Goal: Task Accomplishment & Management: Manage account settings

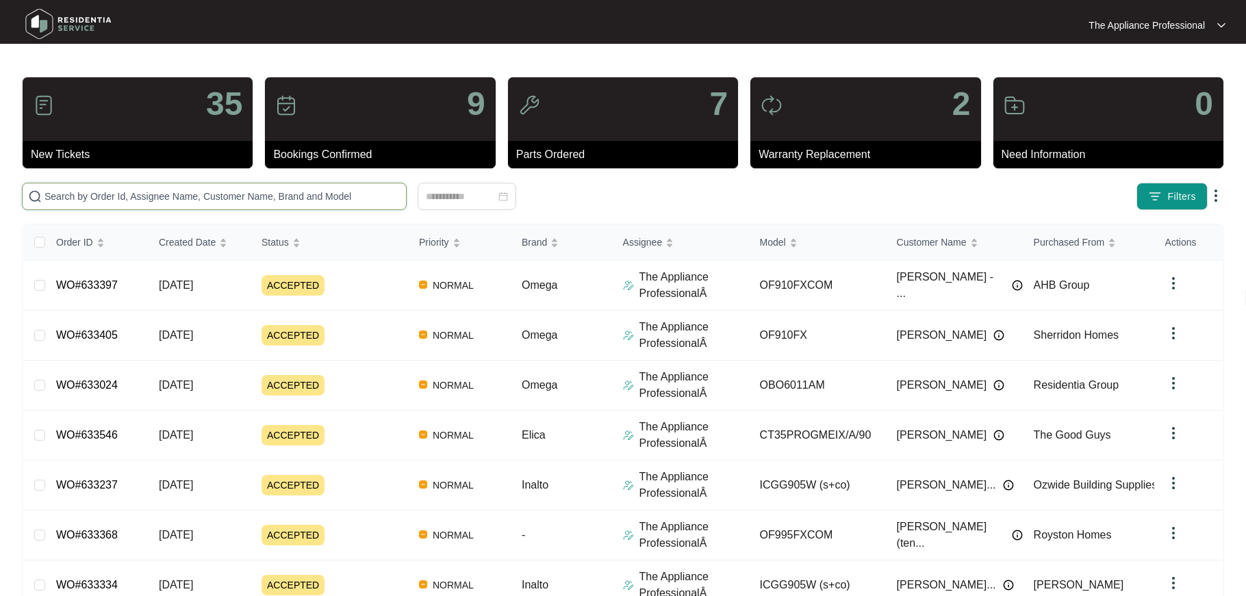
click at [114, 198] on input "text" at bounding box center [222, 196] width 356 height 15
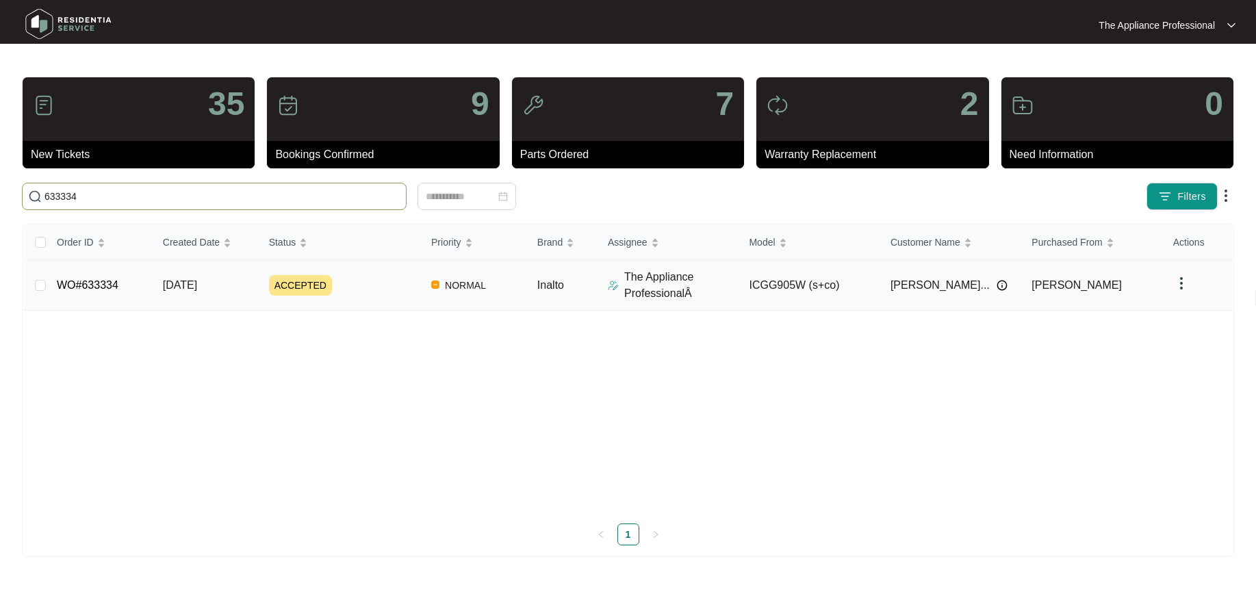
type input "633334"
click at [68, 283] on link "WO#633334" at bounding box center [88, 285] width 62 height 12
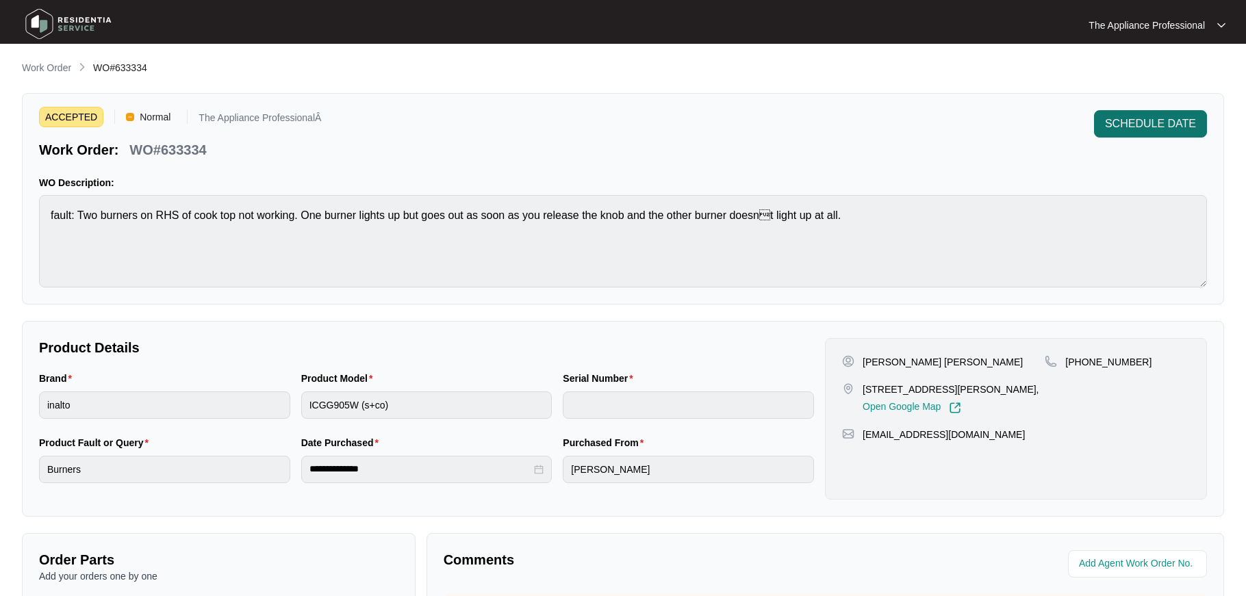
click at [1124, 123] on span "SCHEDULE DATE" at bounding box center [1150, 124] width 91 height 16
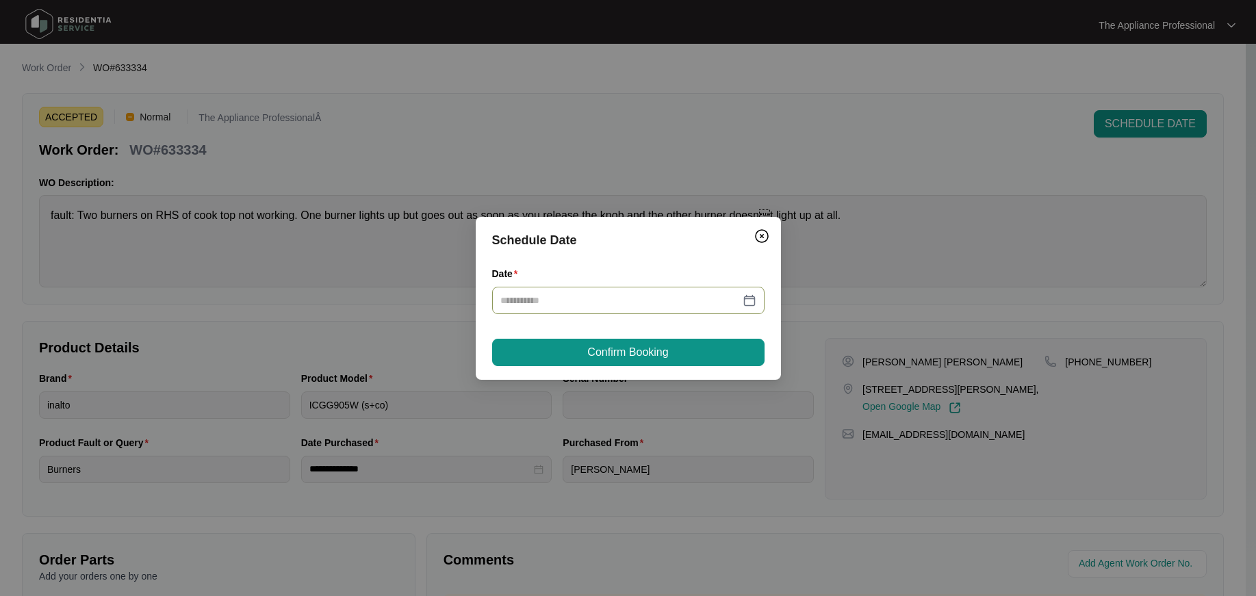
click at [755, 302] on div at bounding box center [628, 300] width 256 height 15
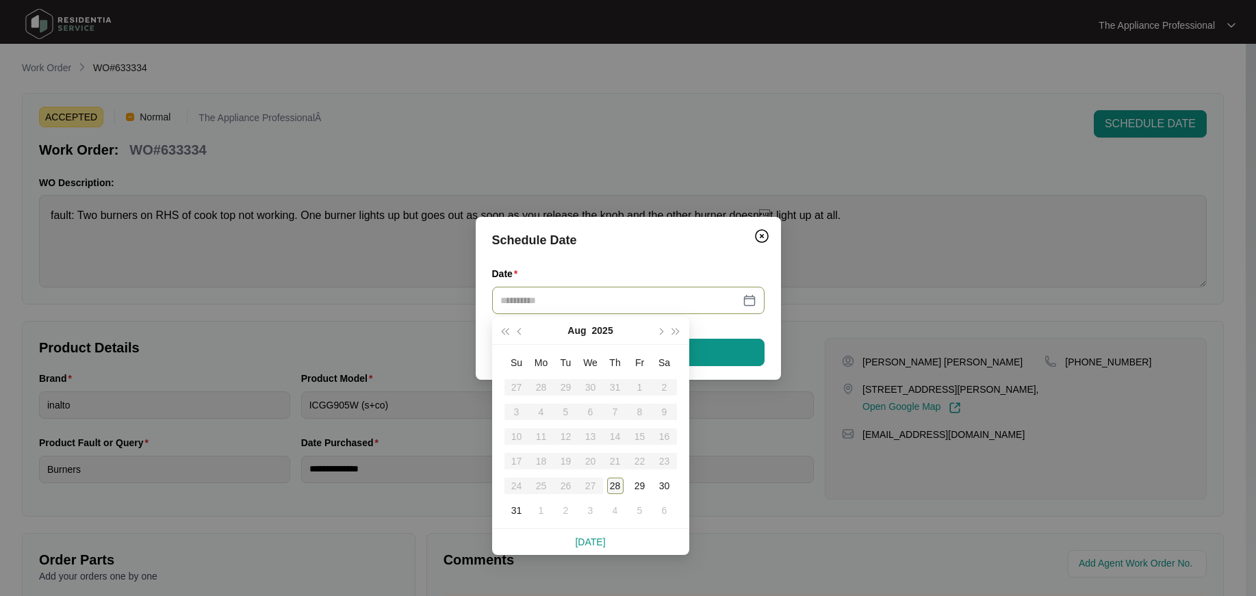
type input "**********"
click at [619, 482] on div "28" at bounding box center [615, 486] width 16 height 16
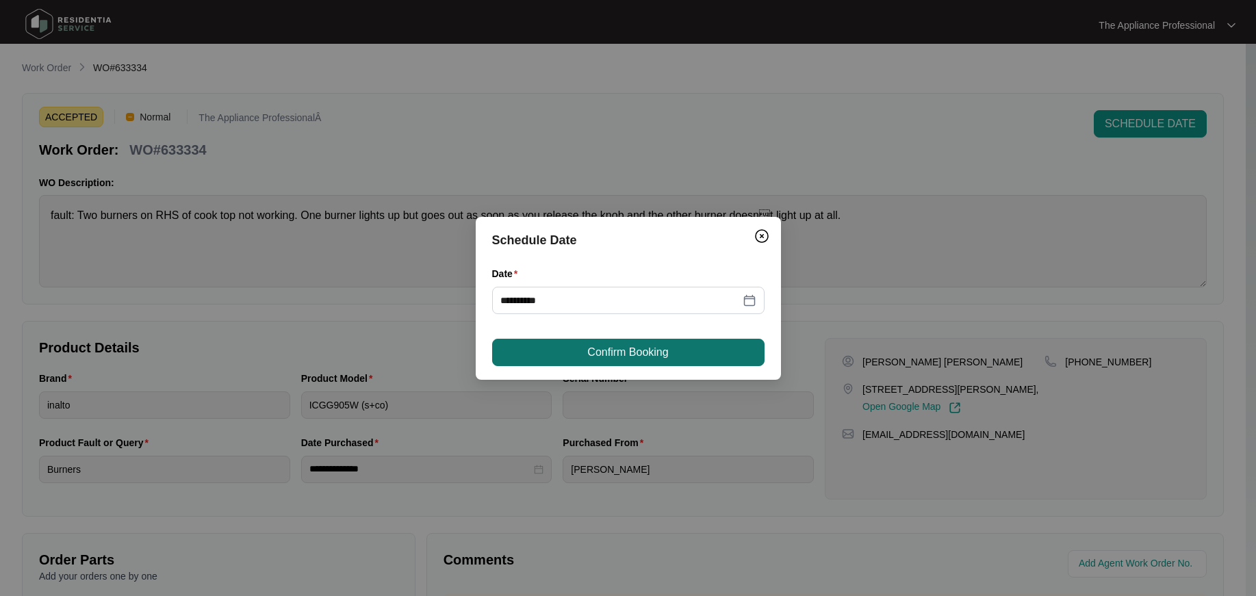
click at [650, 353] on span "Confirm Booking" at bounding box center [627, 352] width 81 height 16
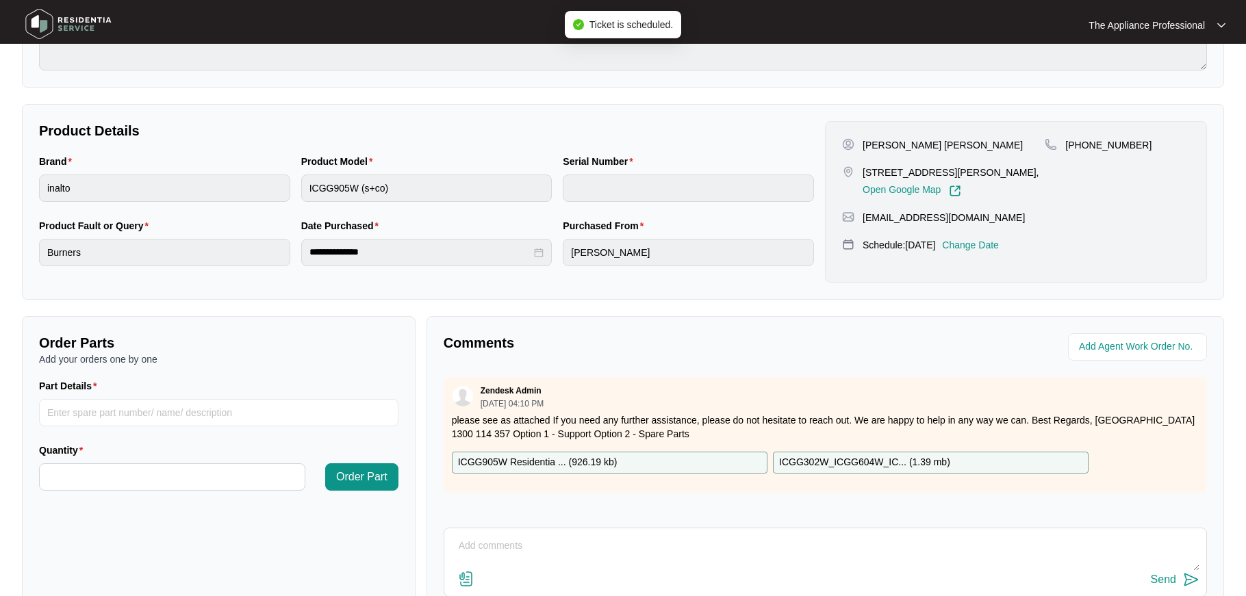
scroll to position [311, 0]
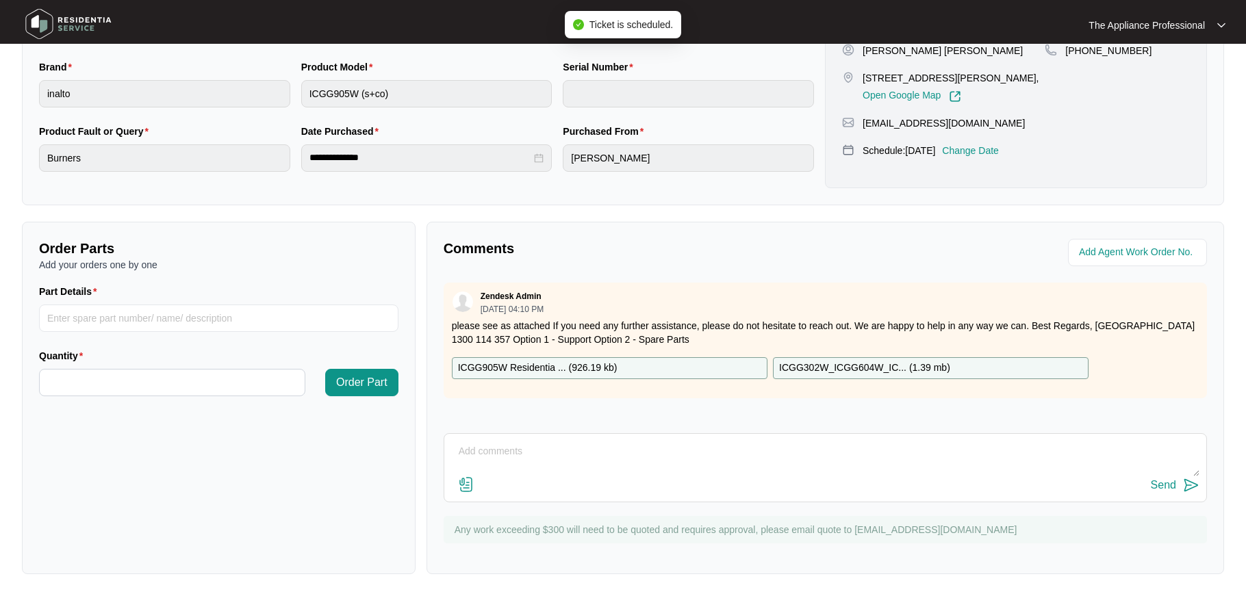
click at [516, 453] on textarea at bounding box center [825, 459] width 748 height 36
type textarea "Found ignition loose and refitted tested ok."
click at [1191, 483] on img at bounding box center [1191, 485] width 16 height 16
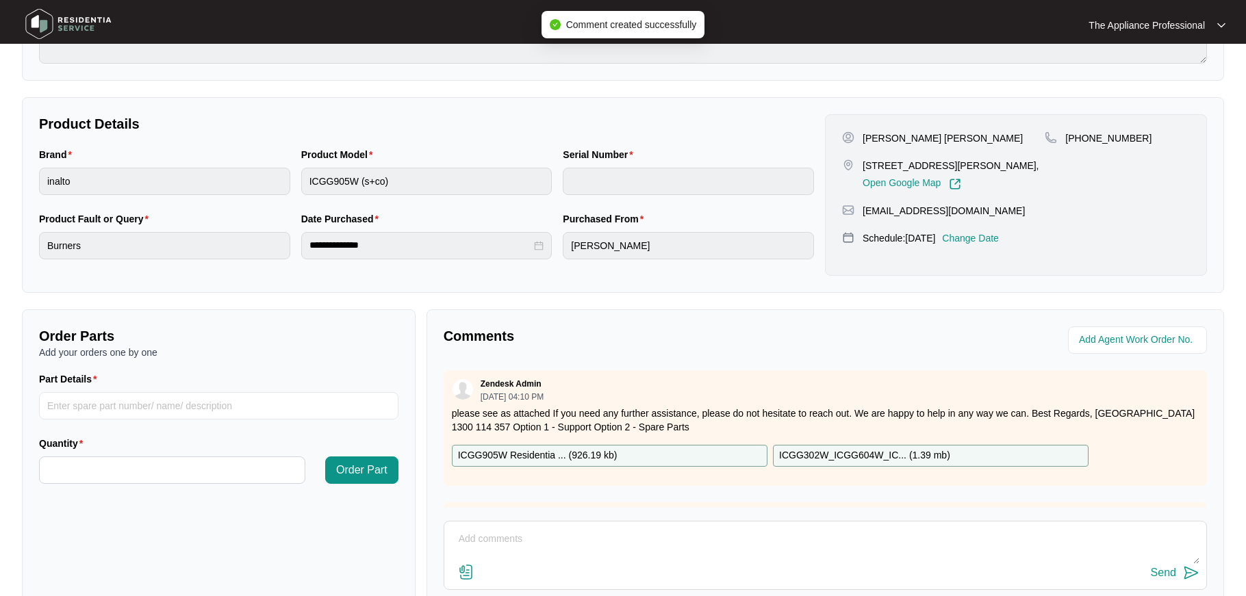
scroll to position [0, 0]
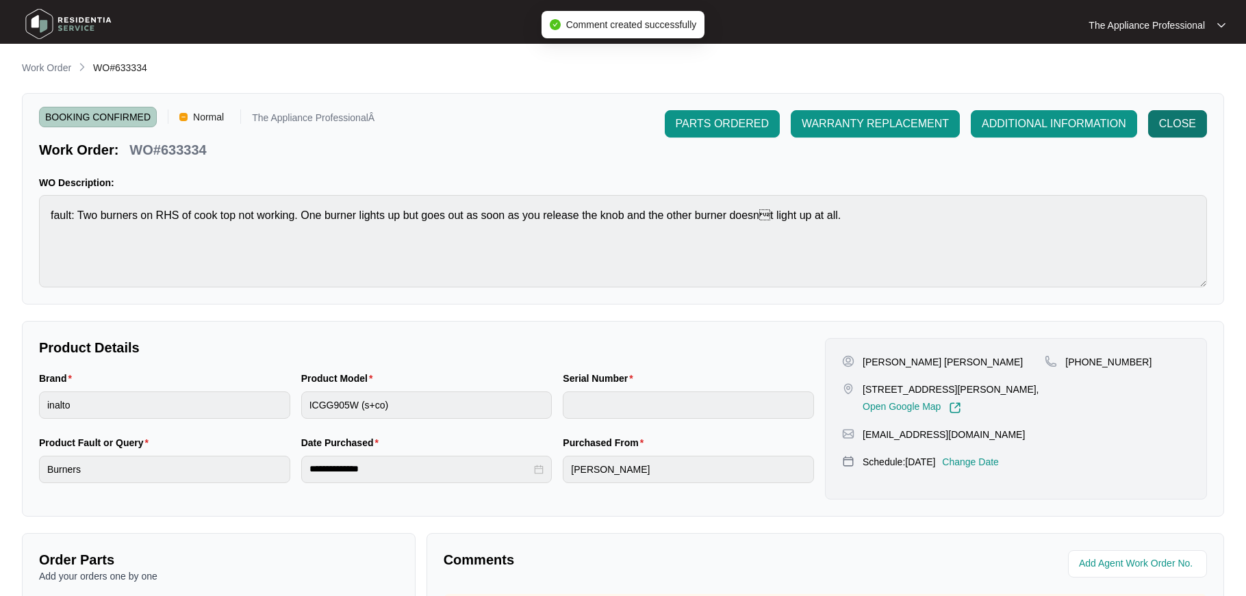
click at [1191, 120] on span "CLOSE" at bounding box center [1177, 124] width 37 height 16
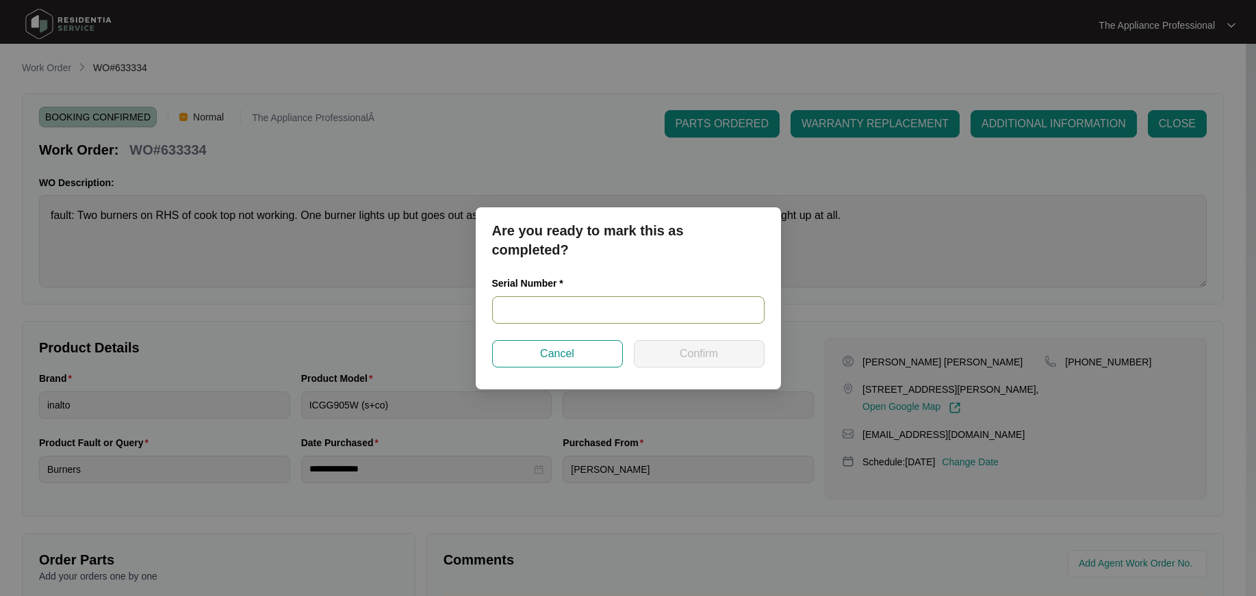
click at [582, 300] on input "text" at bounding box center [628, 309] width 272 height 27
type input "NA"
click at [687, 359] on span "Confirm" at bounding box center [699, 354] width 38 height 16
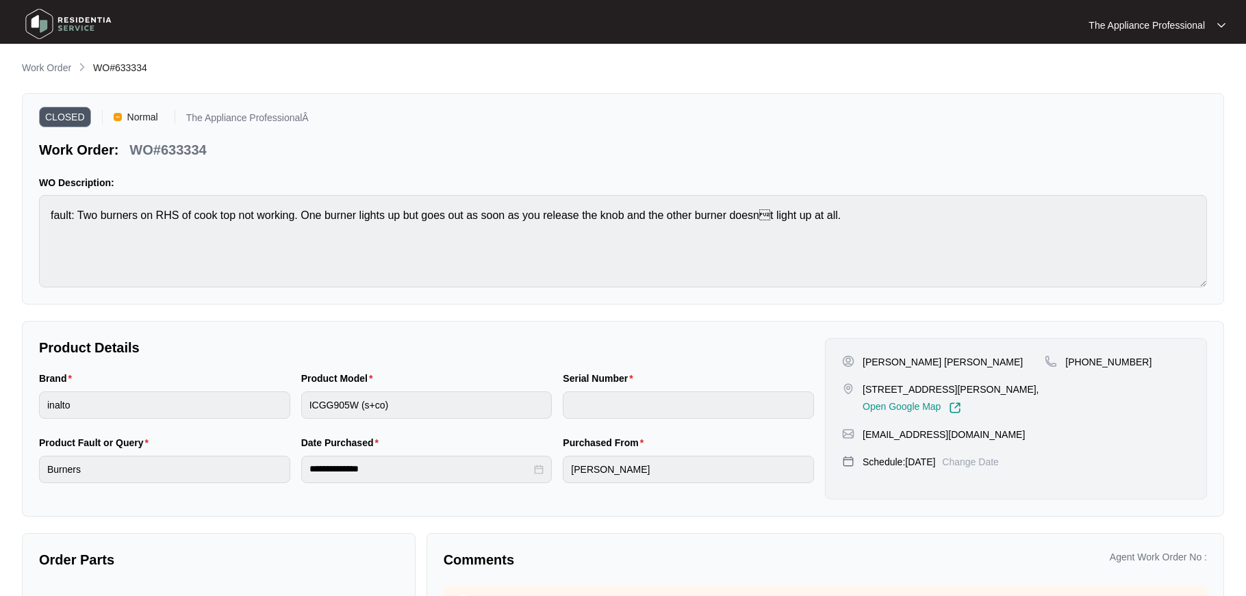
click at [53, 26] on img at bounding box center [69, 23] width 96 height 41
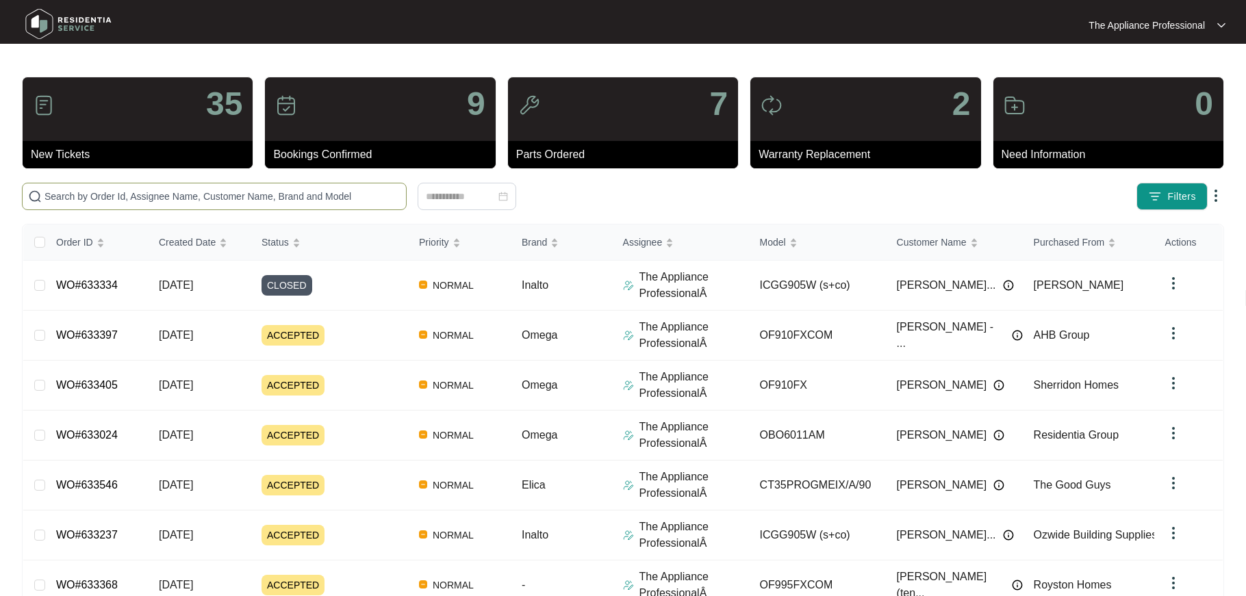
click at [127, 201] on input "text" at bounding box center [222, 196] width 356 height 15
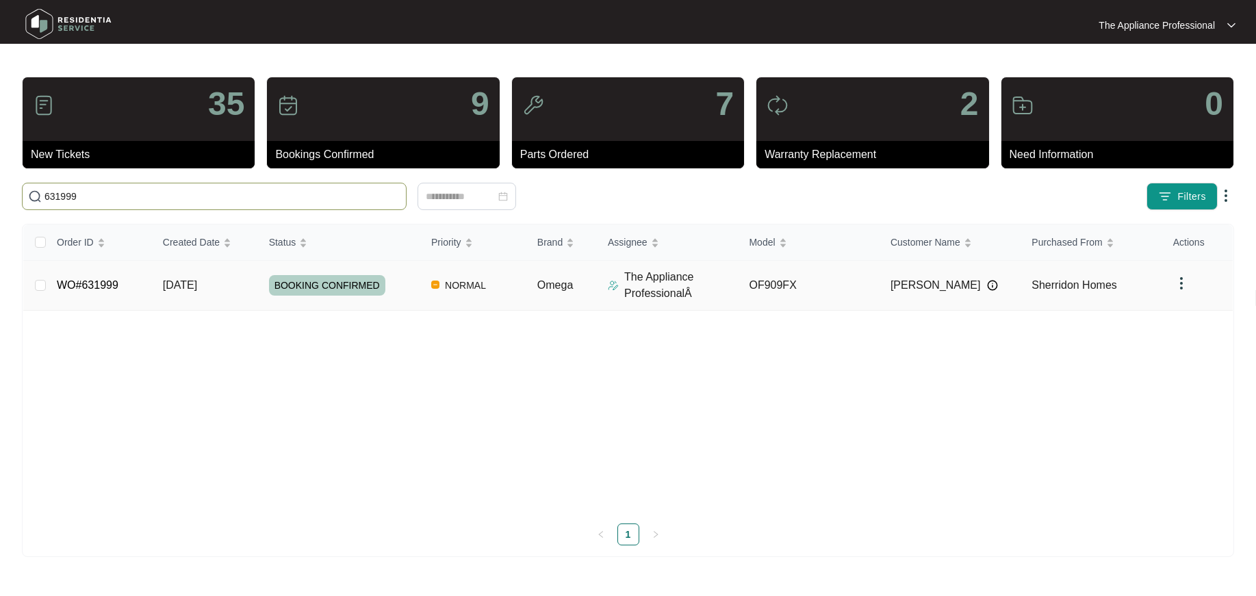
type input "631999"
click at [95, 287] on link "WO#631999" at bounding box center [88, 285] width 62 height 12
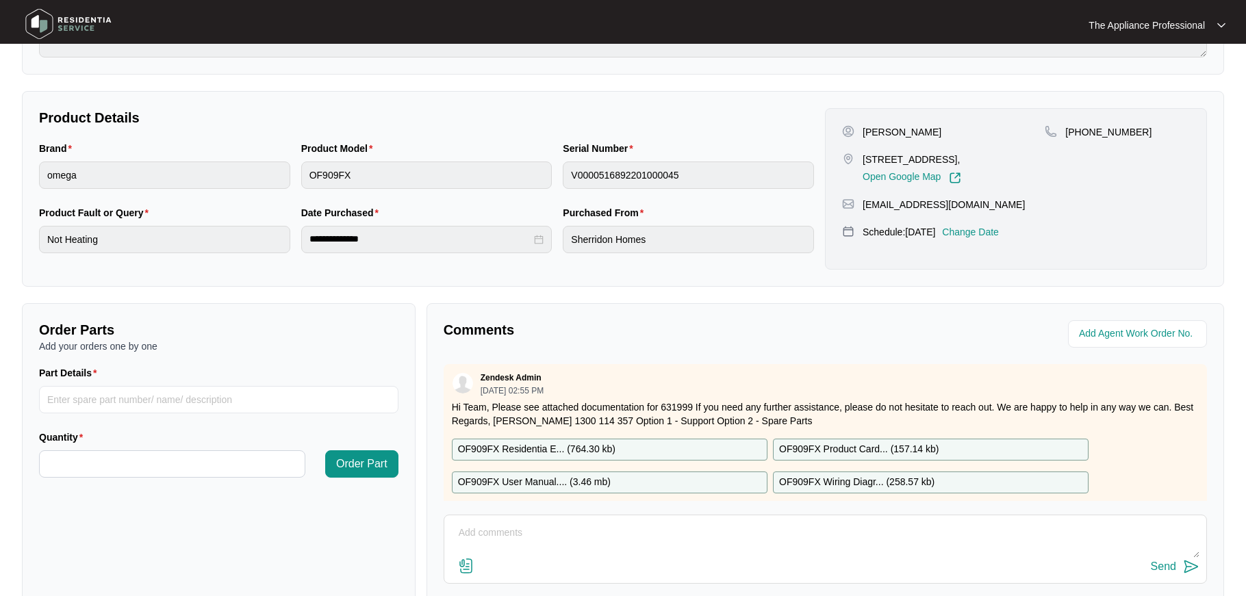
scroll to position [311, 0]
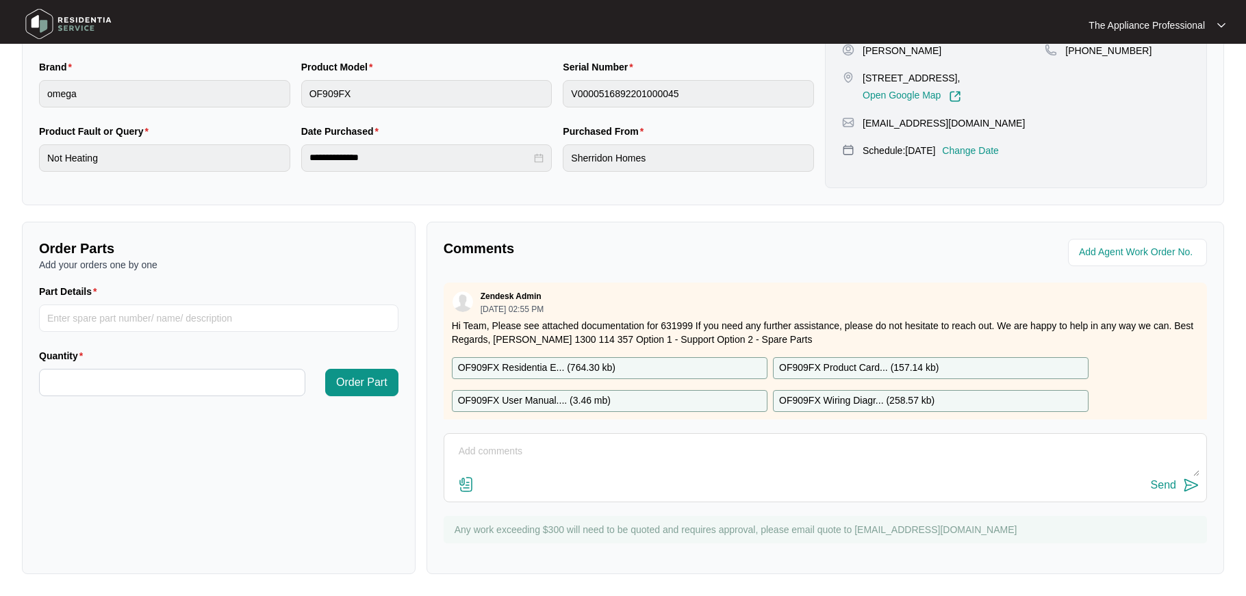
click at [543, 460] on textarea at bounding box center [825, 459] width 748 height 36
type textarea "Bypassed clock tested ok."
click at [1188, 486] on img at bounding box center [1191, 485] width 16 height 16
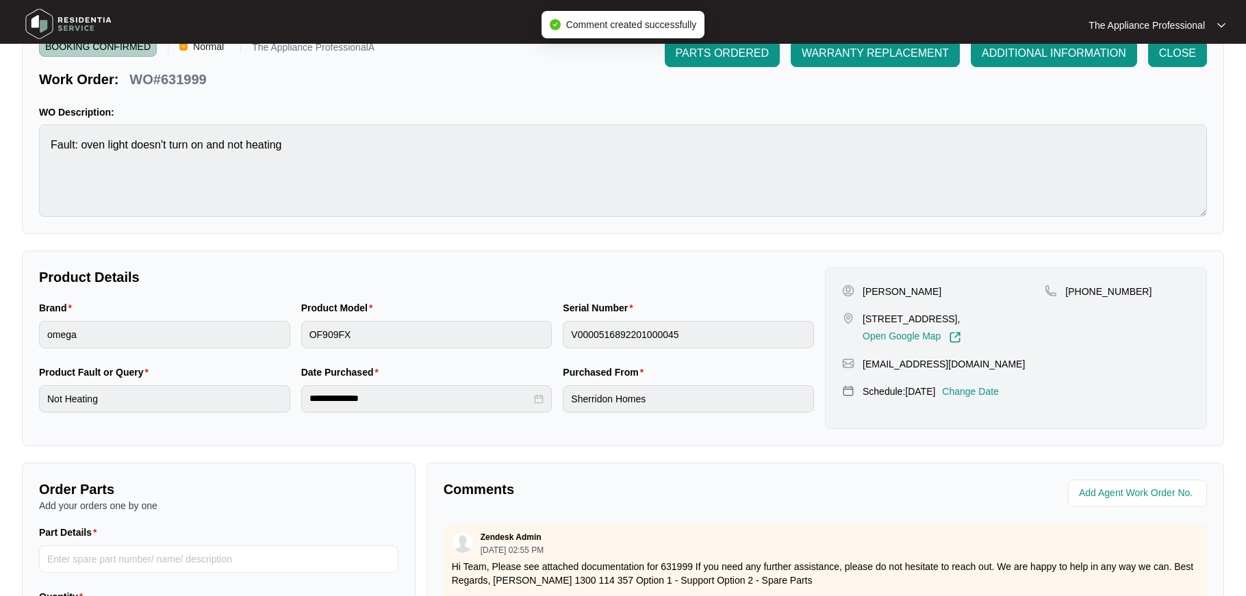
scroll to position [0, 0]
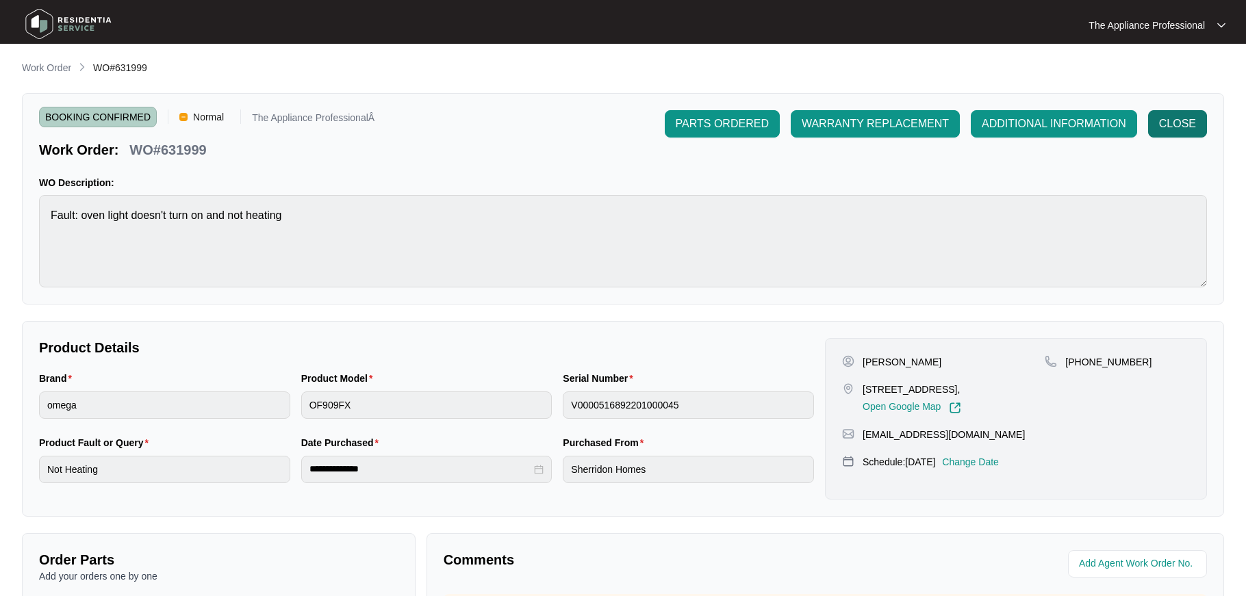
click at [1182, 125] on span "CLOSE" at bounding box center [1177, 124] width 37 height 16
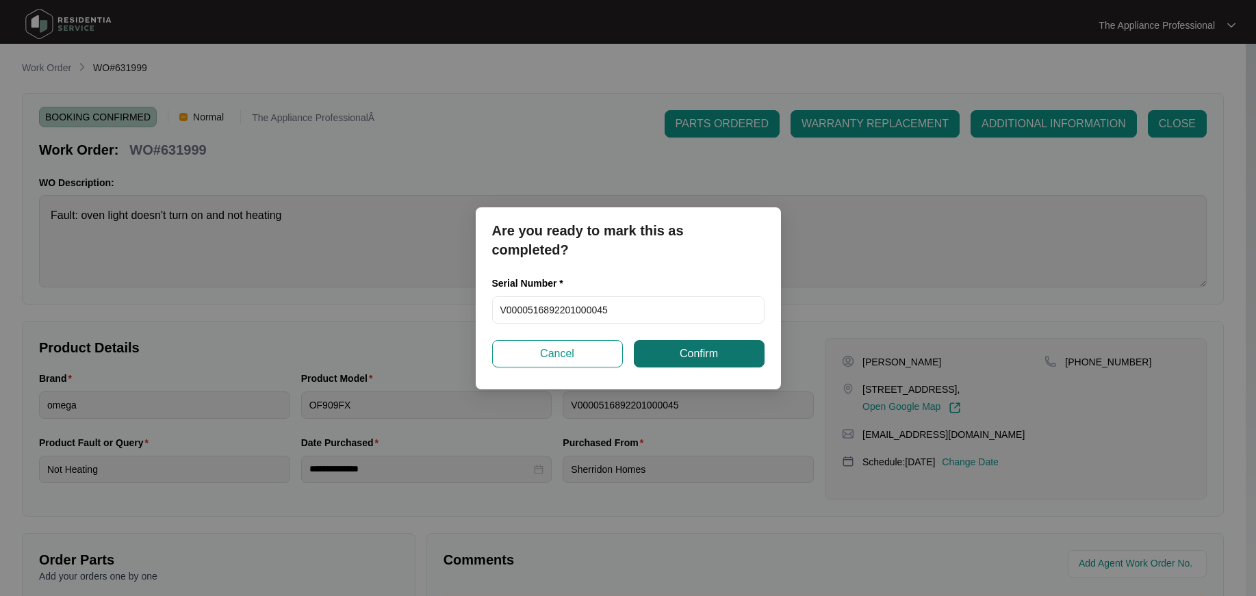
click at [720, 346] on button "Confirm" at bounding box center [699, 353] width 131 height 27
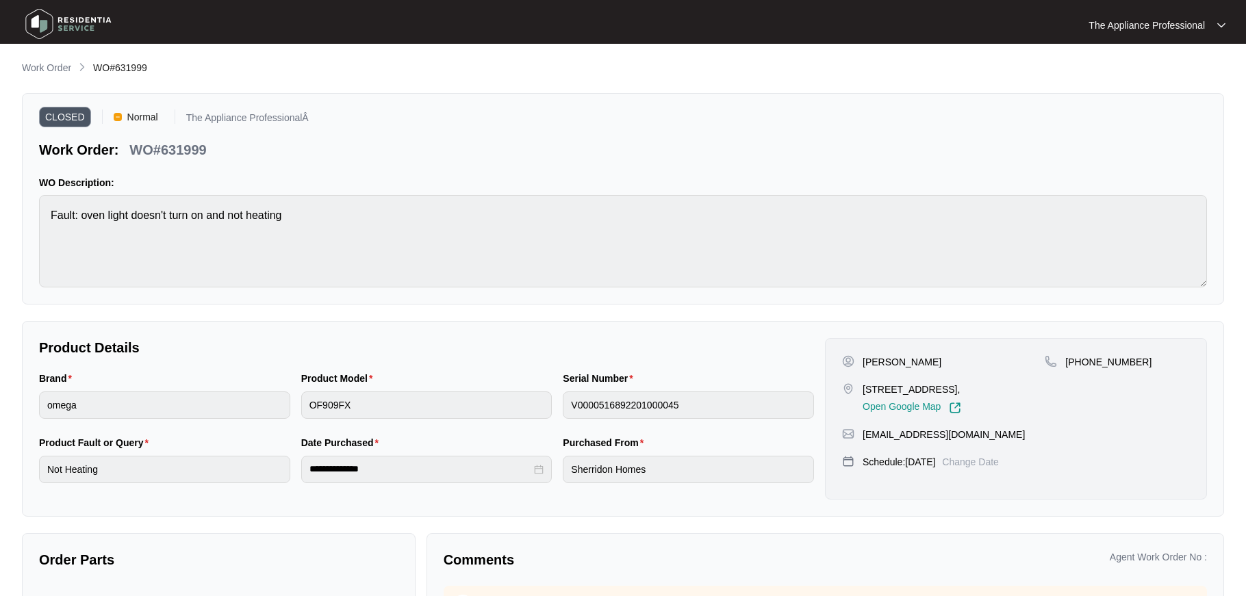
click at [38, 36] on img at bounding box center [69, 23] width 96 height 41
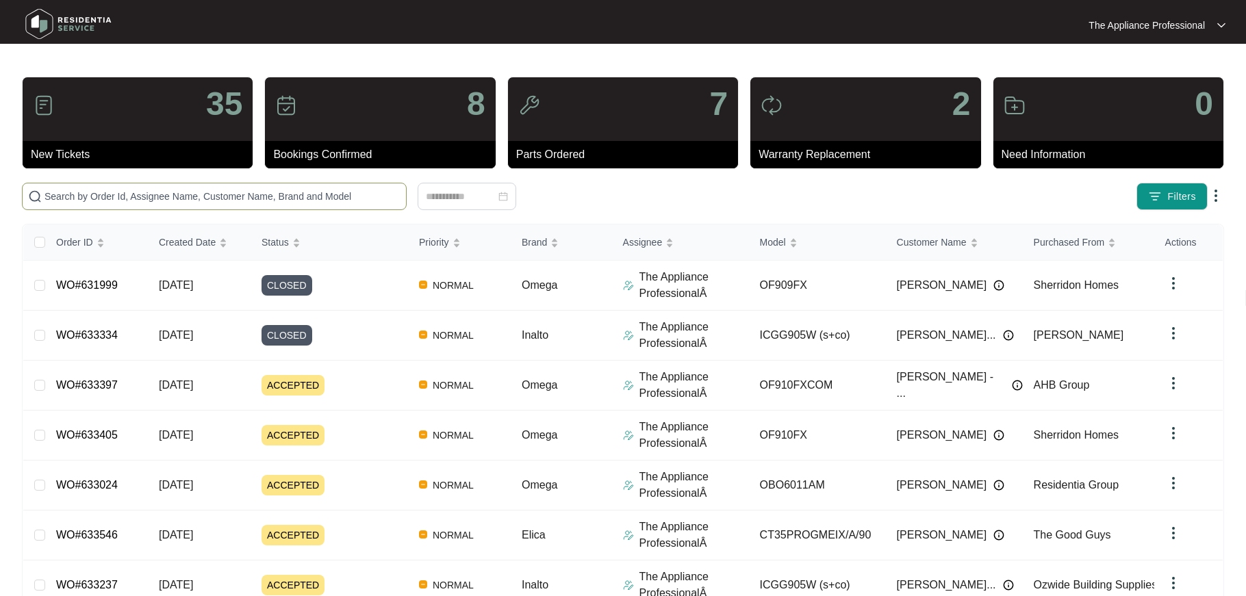
click at [149, 197] on input "text" at bounding box center [222, 196] width 356 height 15
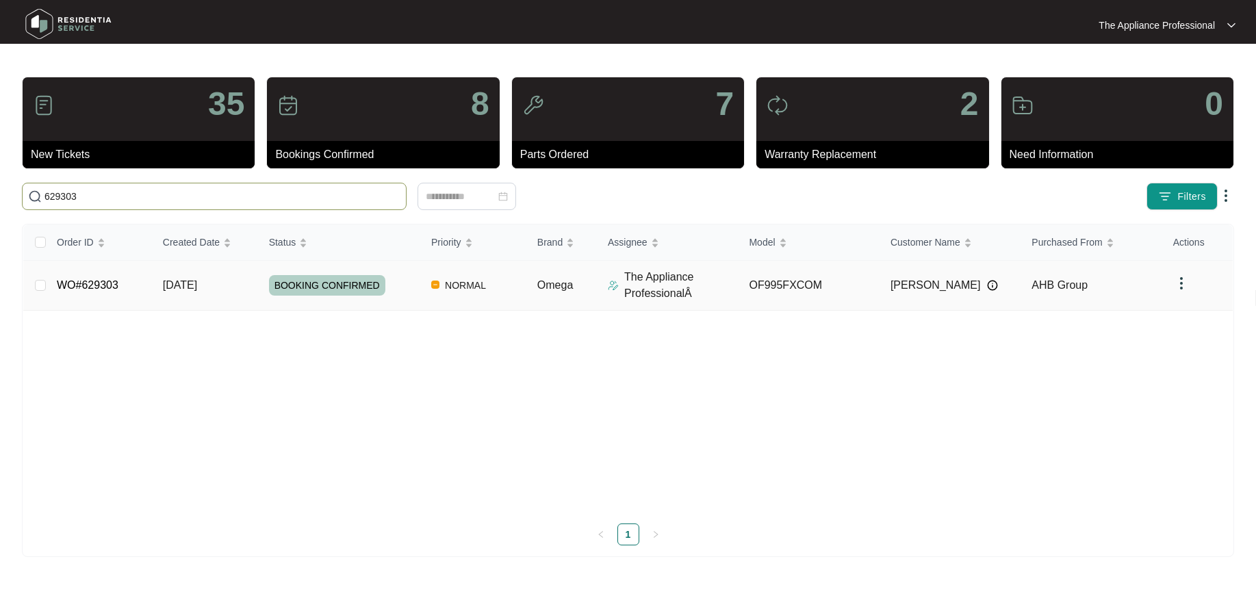
type input "629303"
click at [109, 290] on link "WO#629303" at bounding box center [88, 285] width 62 height 12
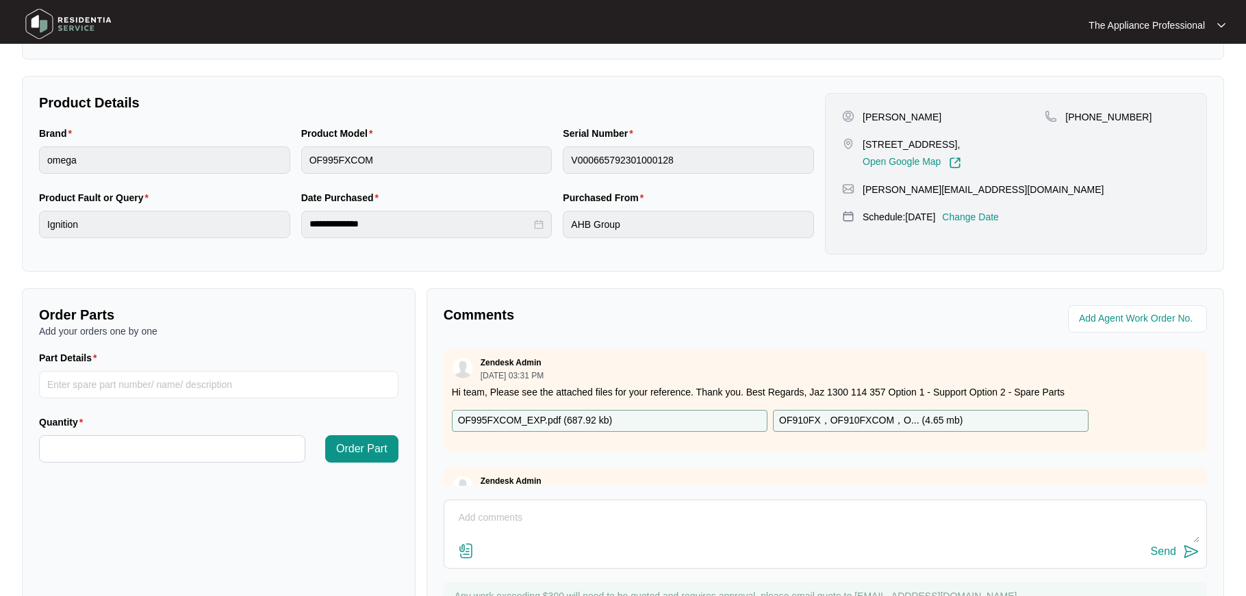
scroll to position [311, 0]
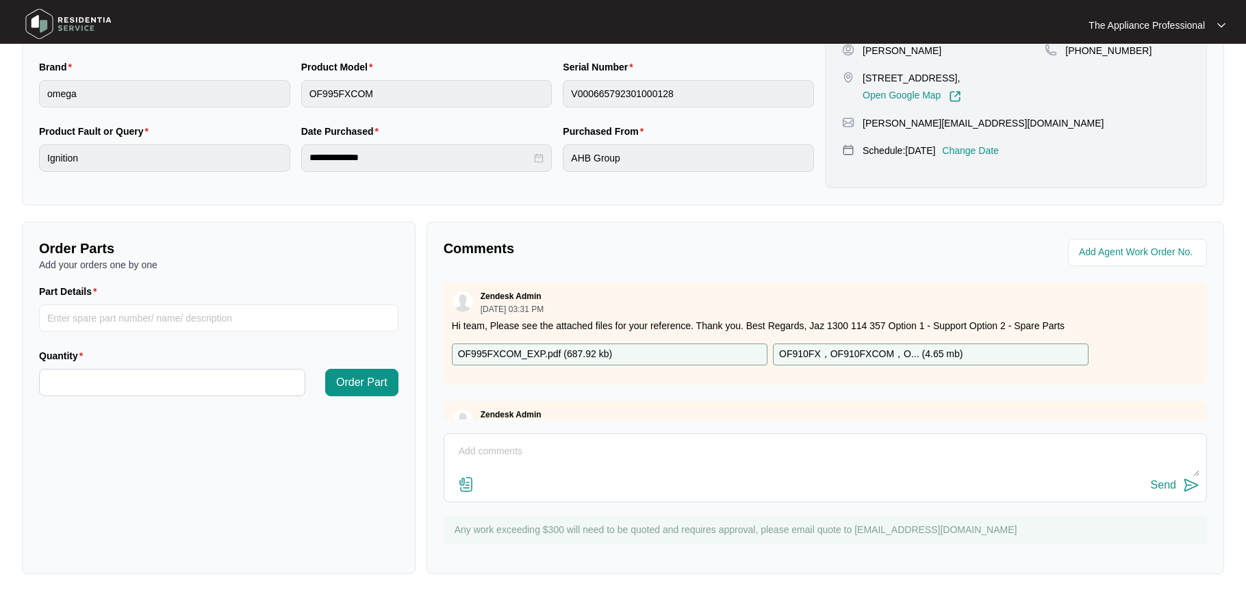
click at [487, 457] on textarea at bounding box center [825, 459] width 748 height 36
type textarea "Found wok burner loose at gas valve refitted and tested ok"
click at [1176, 487] on button "Send" at bounding box center [1174, 485] width 49 height 18
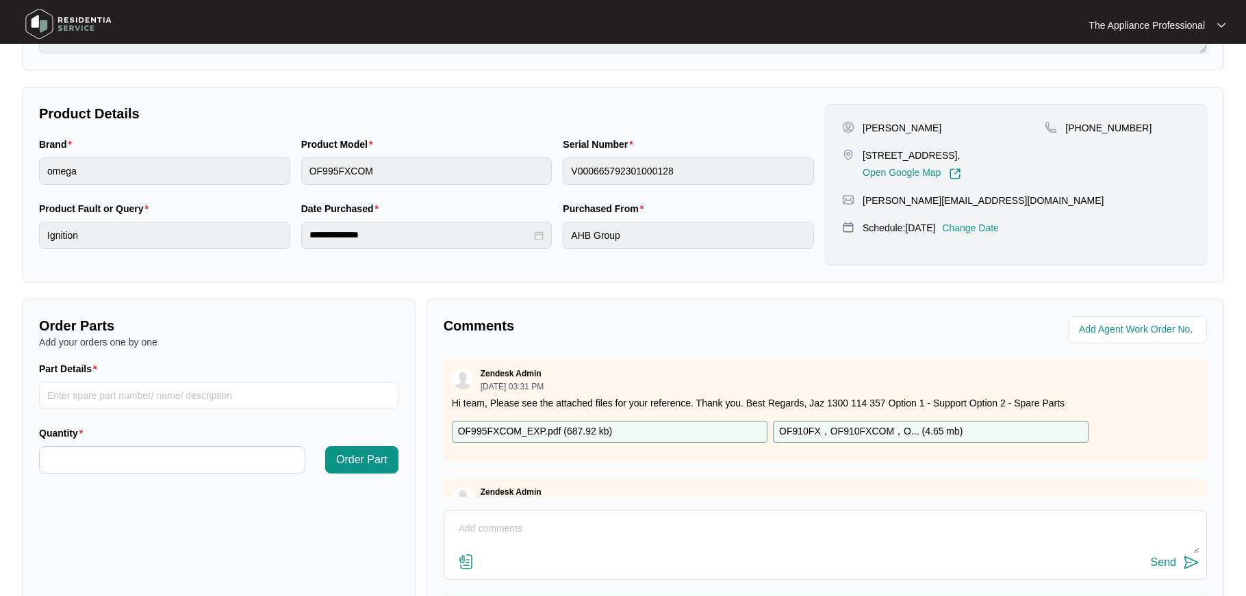
scroll to position [0, 0]
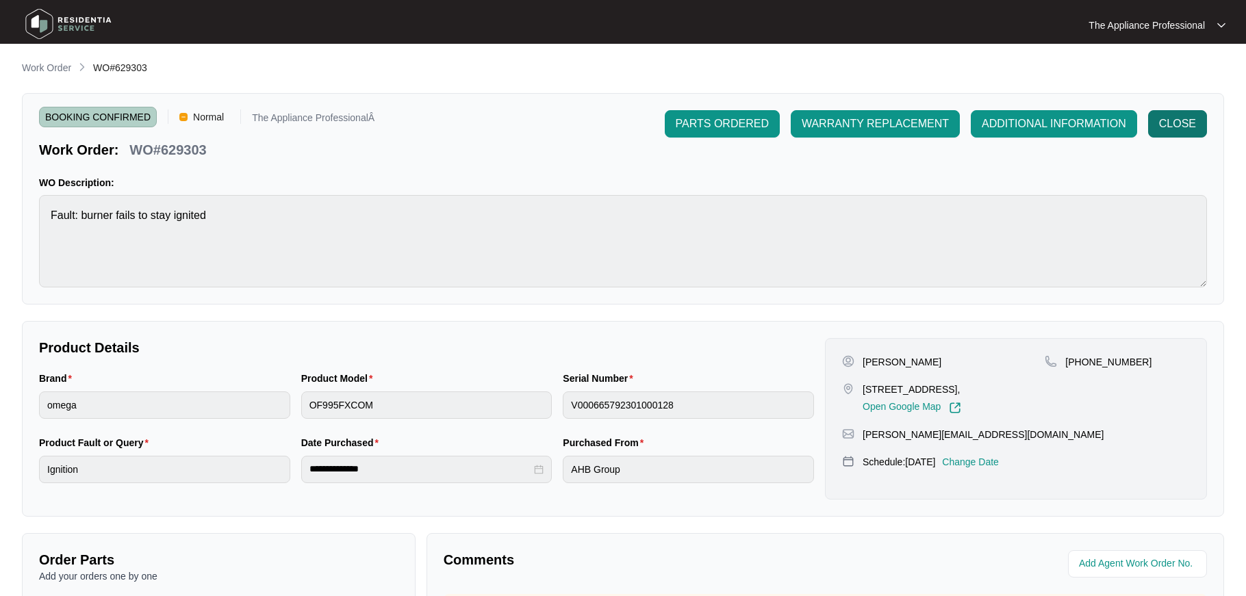
click at [1169, 132] on button "CLOSE" at bounding box center [1177, 123] width 59 height 27
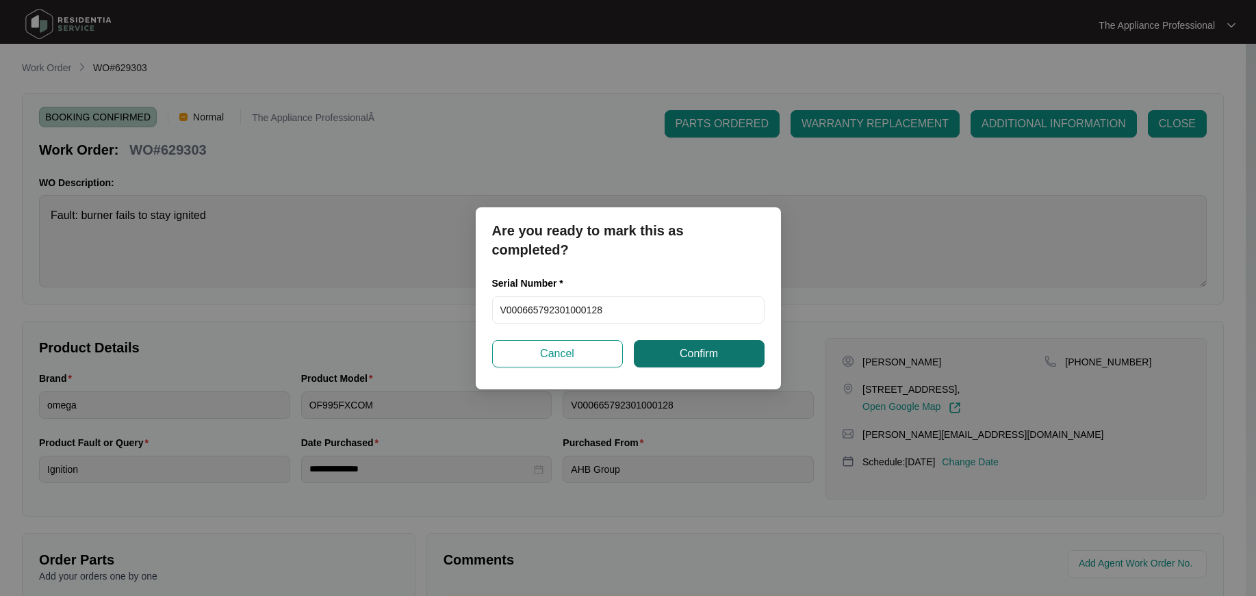
click at [678, 347] on button "Confirm" at bounding box center [699, 353] width 131 height 27
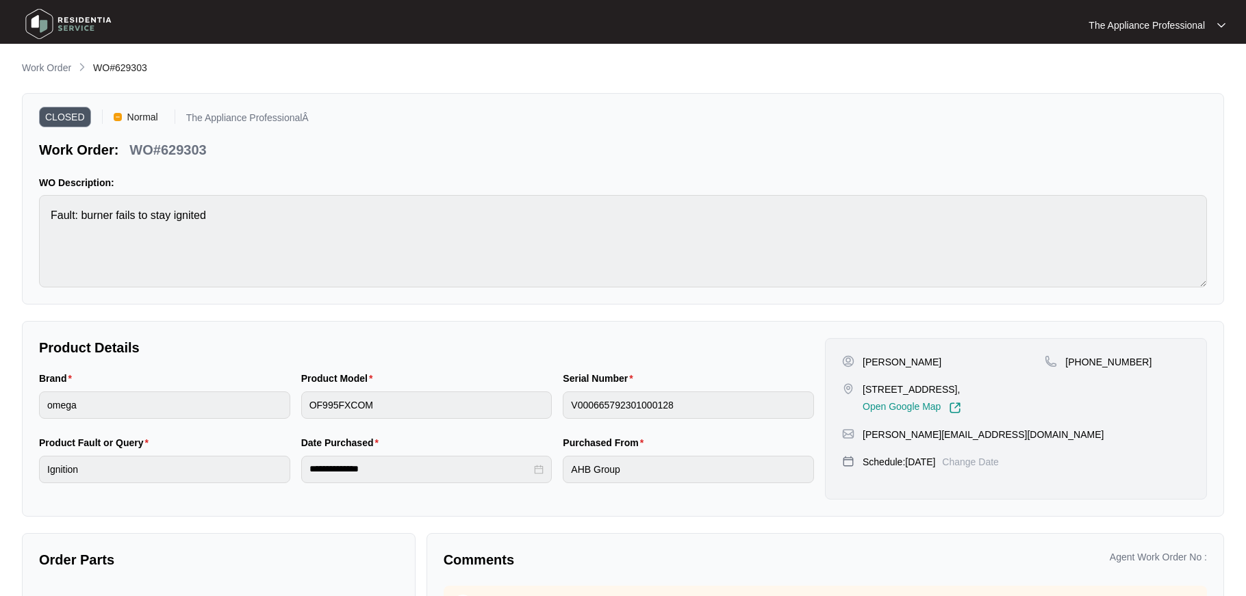
click at [39, 23] on img at bounding box center [69, 23] width 96 height 41
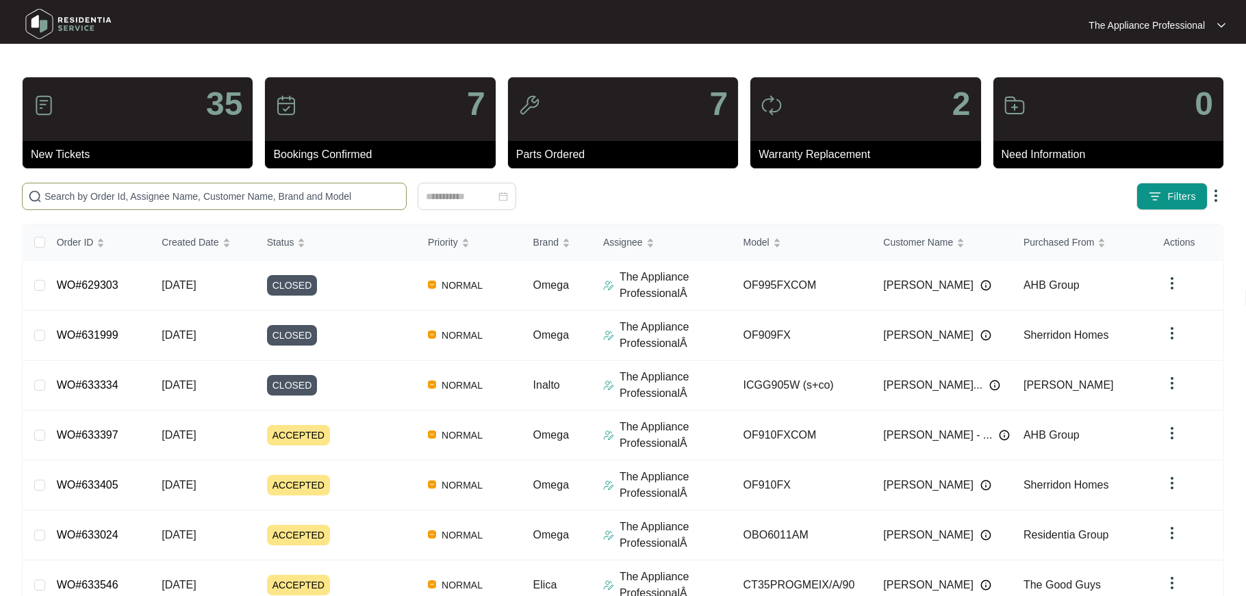
click at [109, 203] on input "text" at bounding box center [222, 196] width 356 height 15
